Goal: Information Seeking & Learning: Compare options

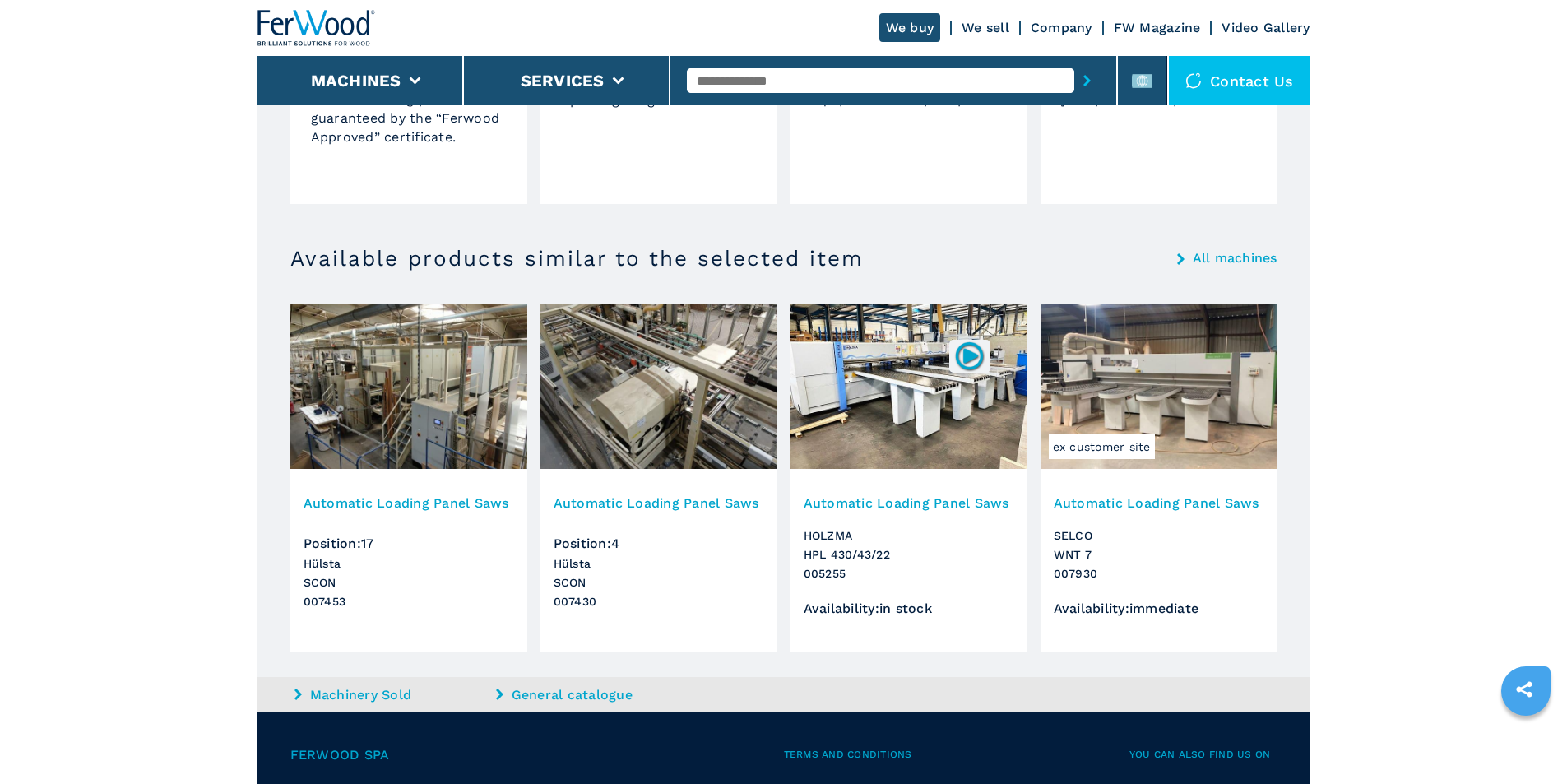
scroll to position [1535, 0]
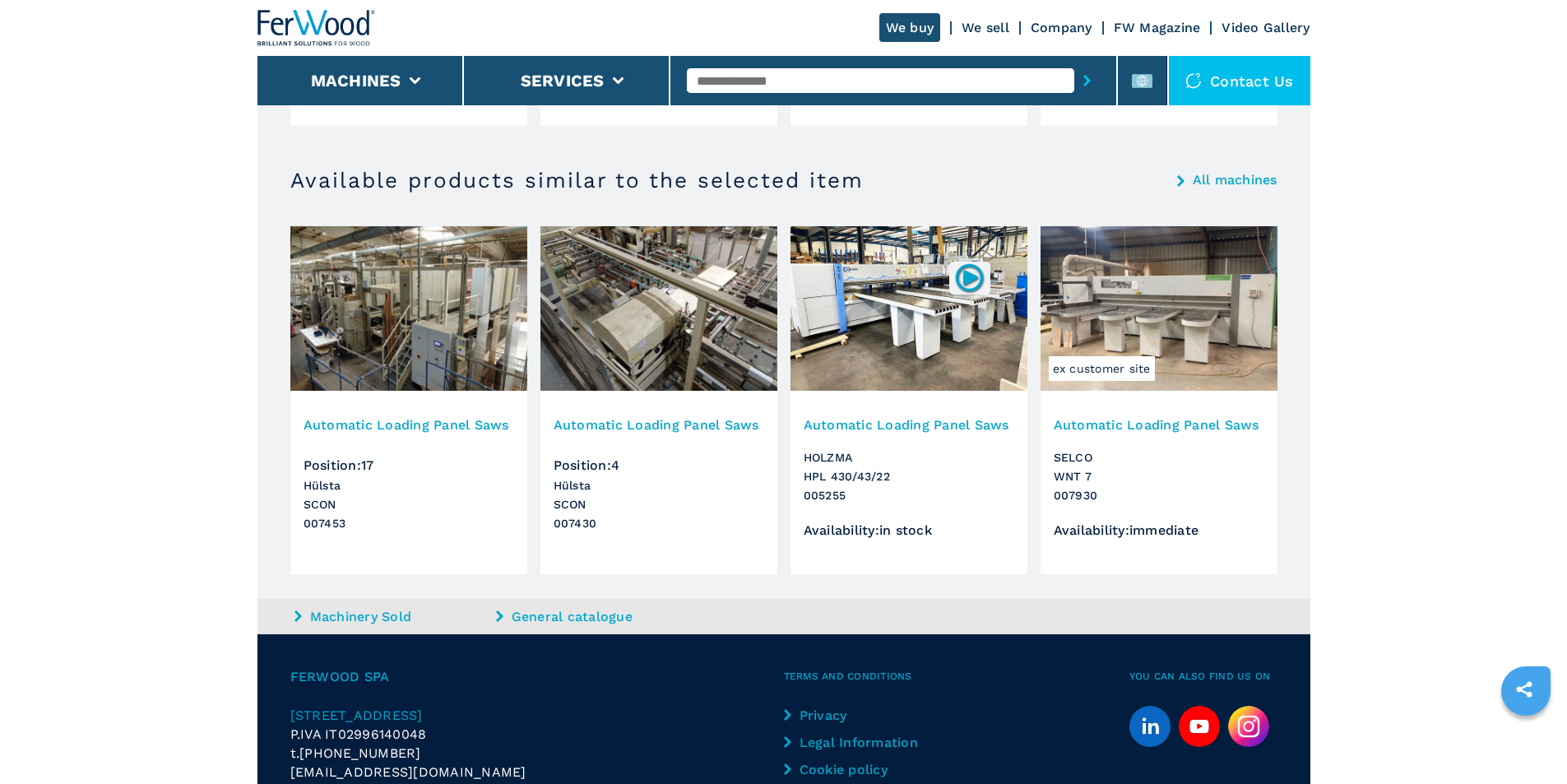
click at [1164, 295] on img at bounding box center [1159, 308] width 237 height 164
click at [1147, 425] on h3 "Automatic Loading Panel Saws" at bounding box center [1159, 425] width 210 height 19
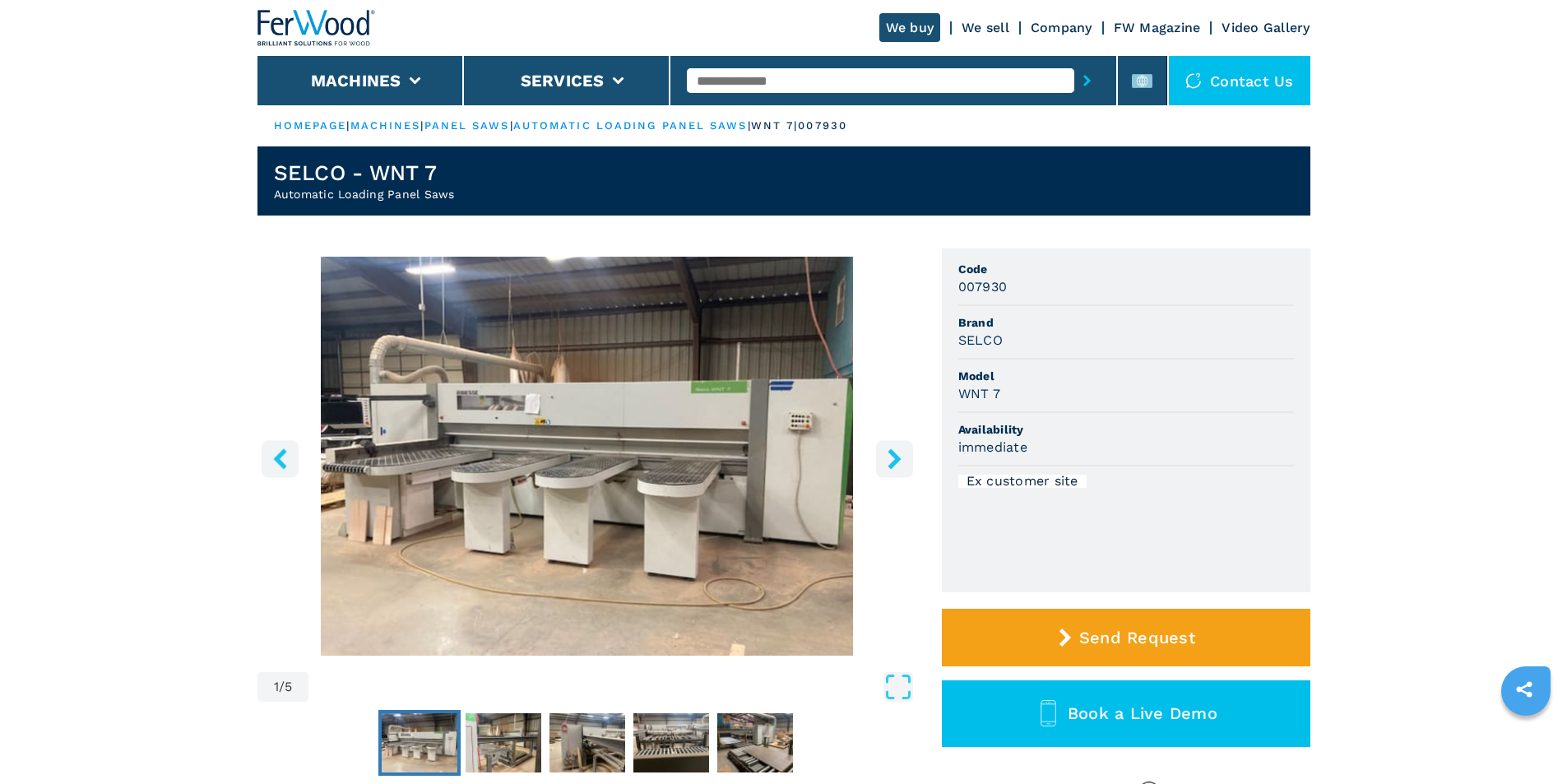
click at [888, 453] on icon "right-button" at bounding box center [895, 459] width 21 height 21
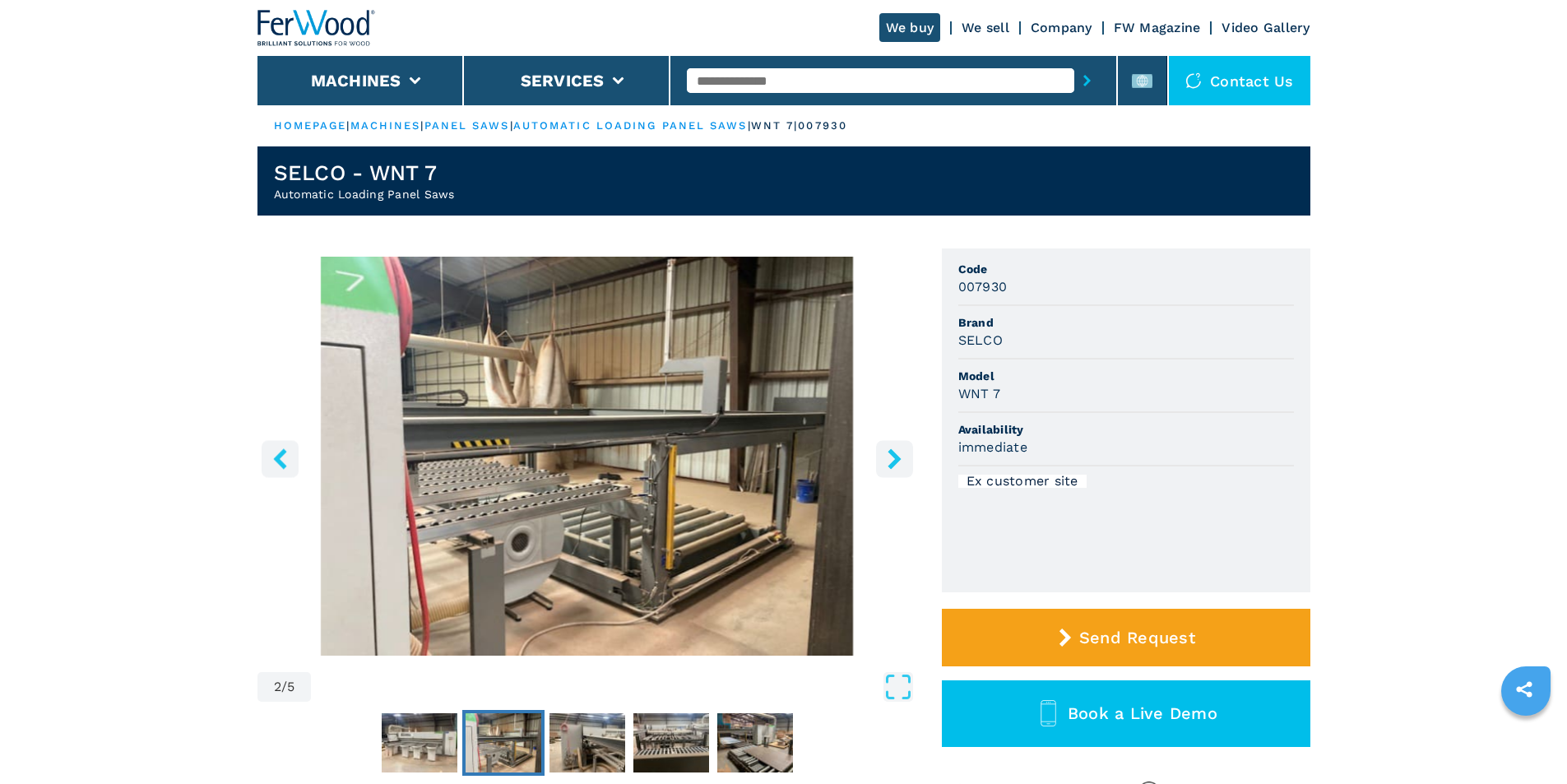
click at [888, 453] on icon "right-button" at bounding box center [895, 459] width 21 height 21
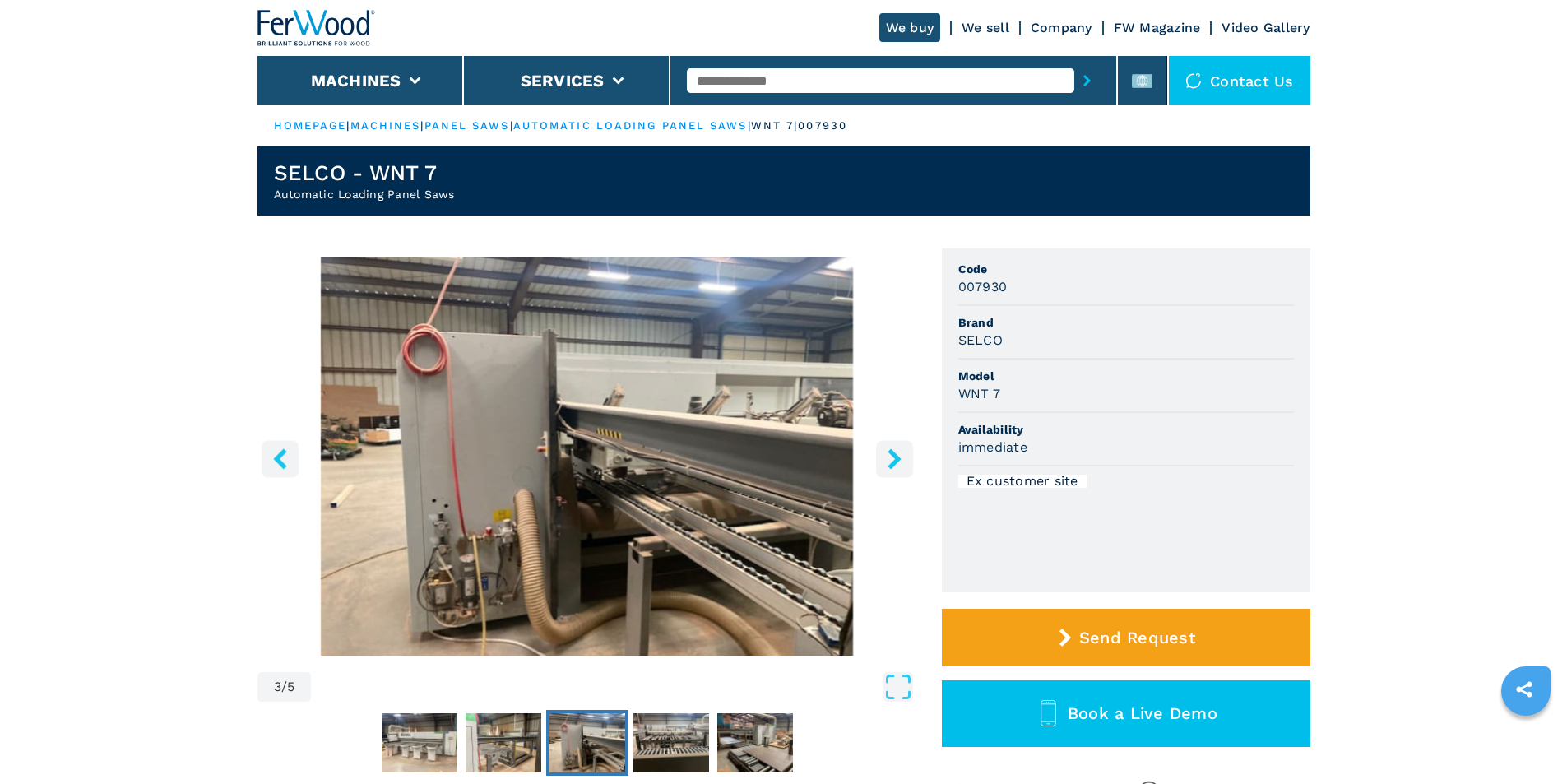
click at [888, 453] on icon "right-button" at bounding box center [895, 459] width 21 height 21
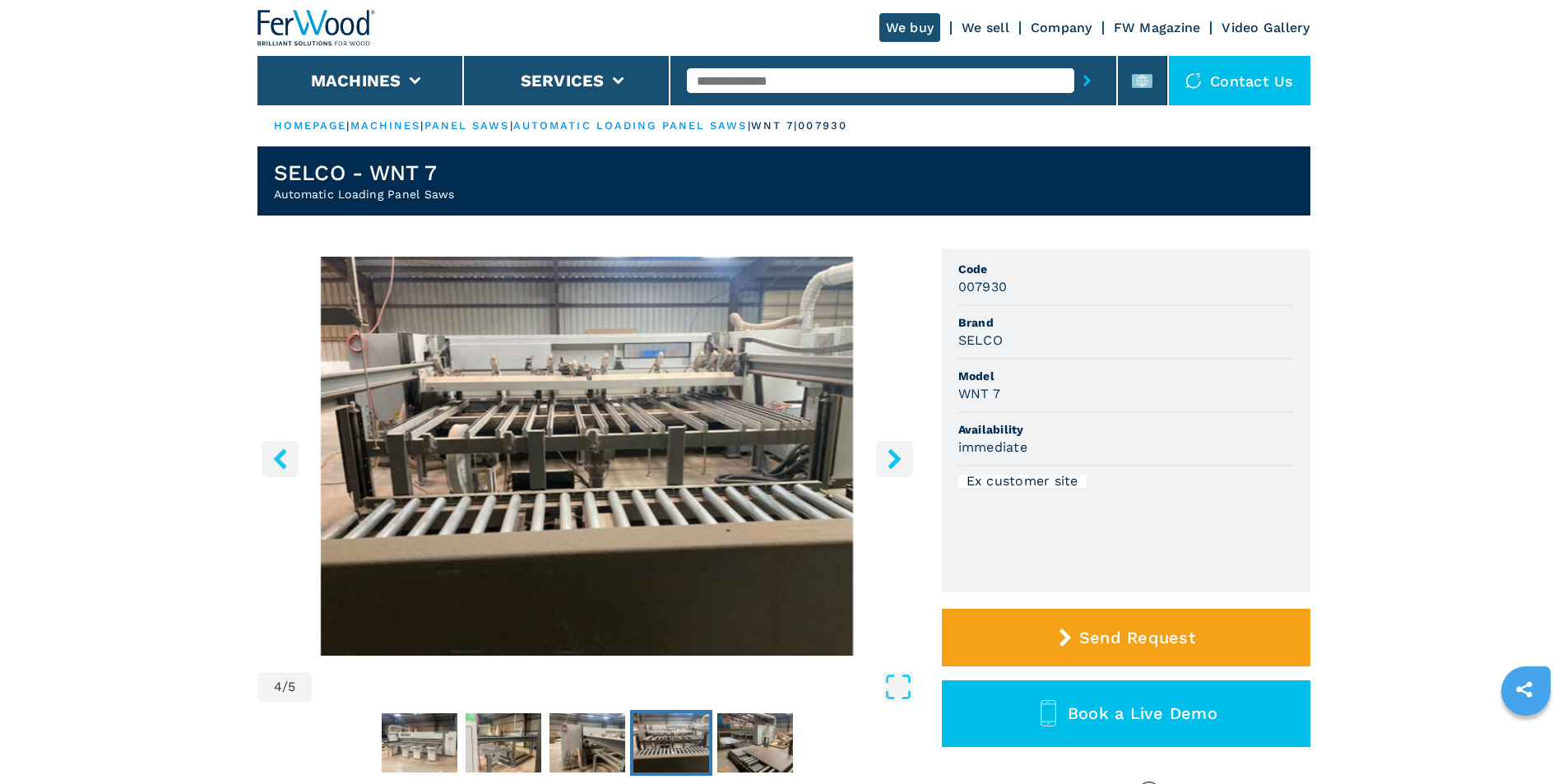
click at [888, 453] on icon "right-button" at bounding box center [895, 459] width 21 height 21
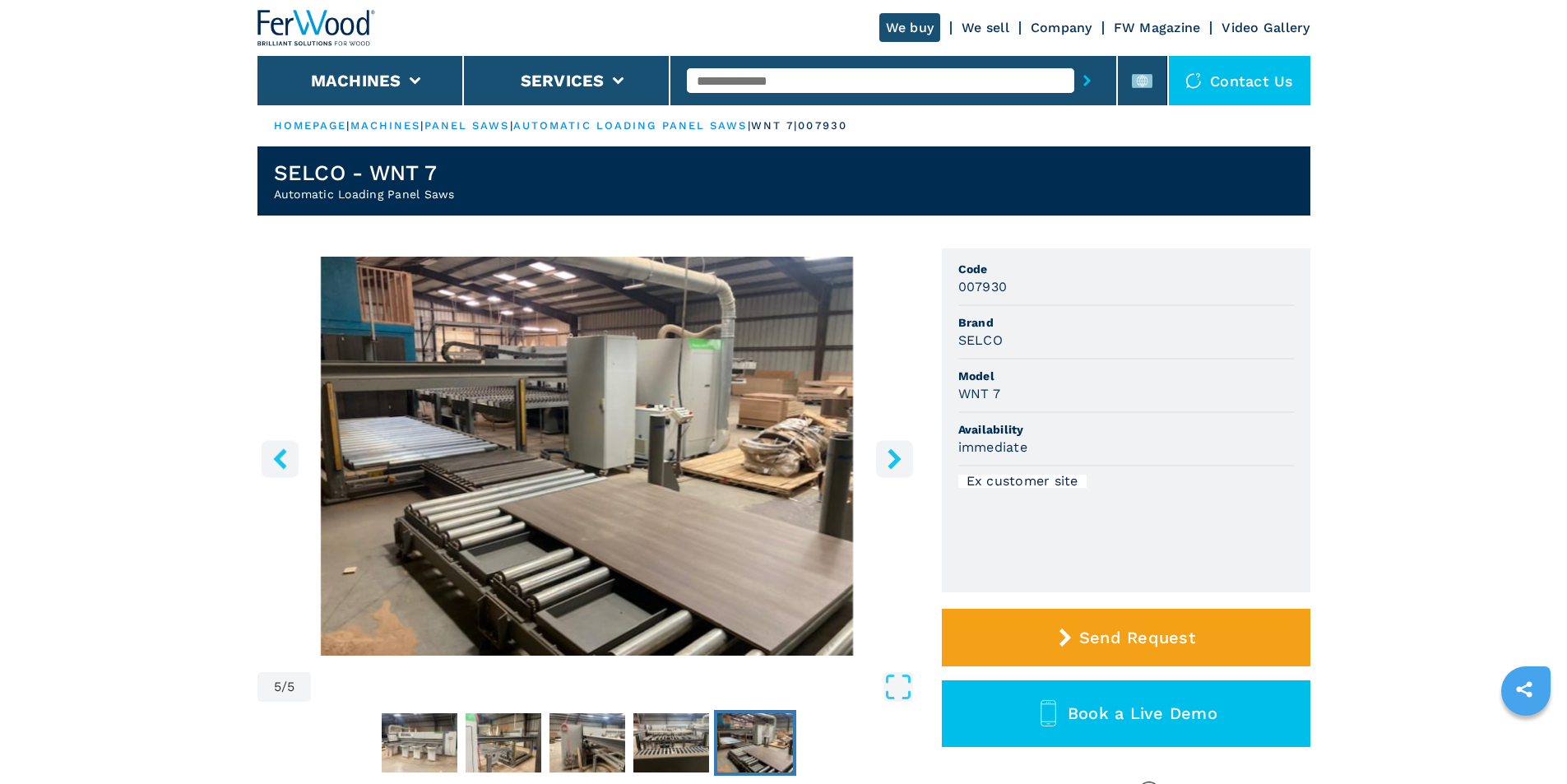
click at [888, 453] on icon "right-button" at bounding box center [895, 459] width 21 height 21
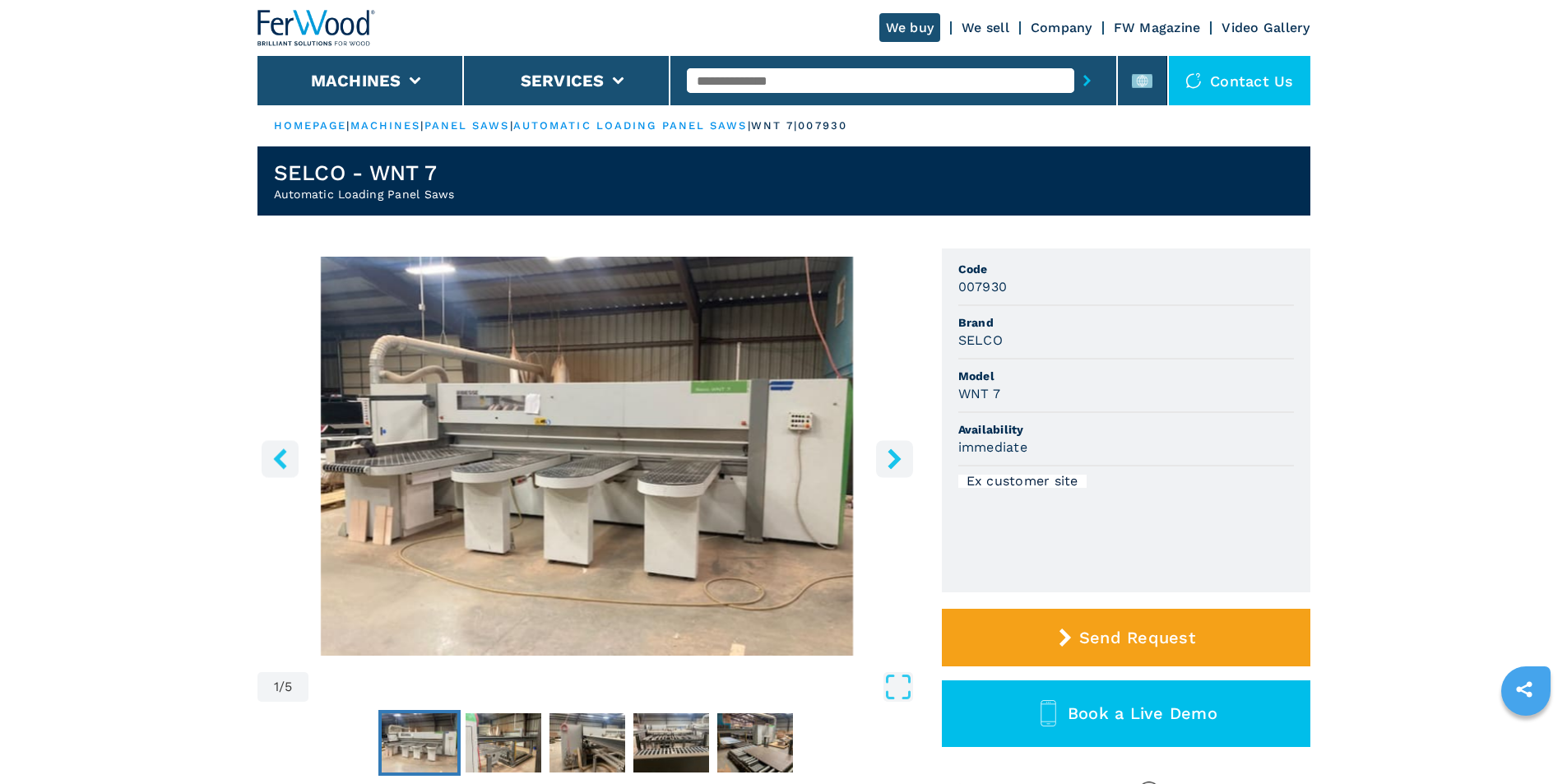
click at [888, 453] on icon "right-button" at bounding box center [895, 459] width 21 height 21
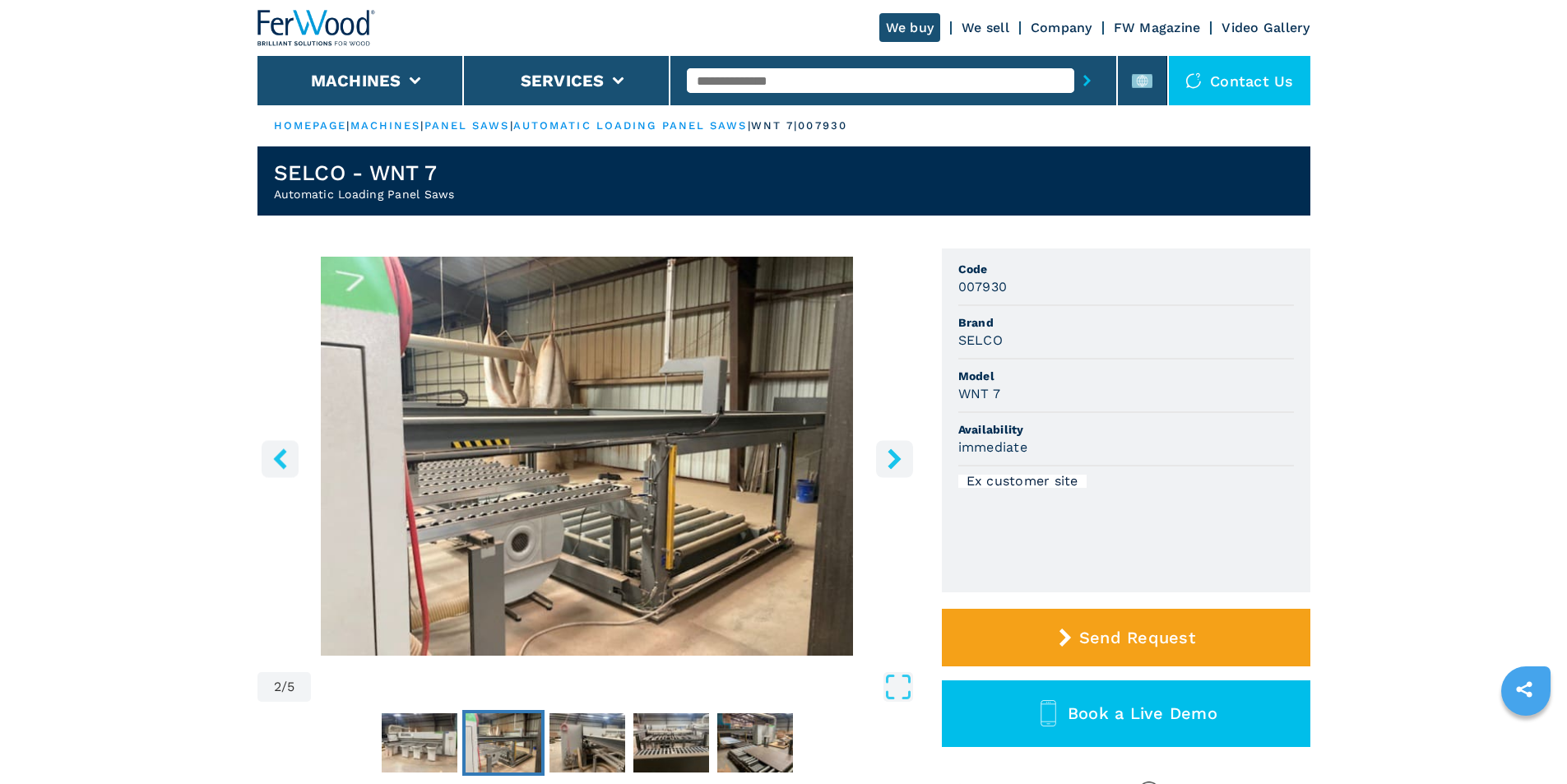
click at [888, 453] on icon "right-button" at bounding box center [895, 459] width 21 height 21
